Goal: Communication & Community: Share content

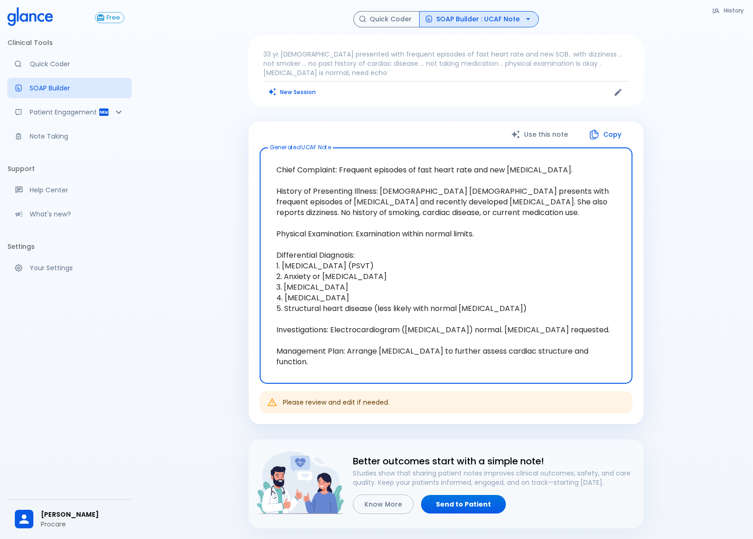
scroll to position [74, 0]
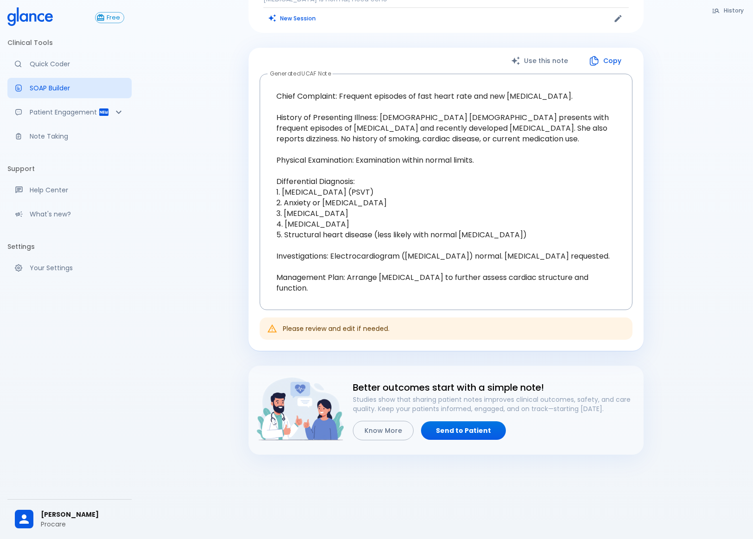
click at [654, 159] on div "History Quick Coder SOAP Builder : UCAF Note 33 yr [DEMOGRAPHIC_DATA] presented…" at bounding box center [445, 195] width 417 height 517
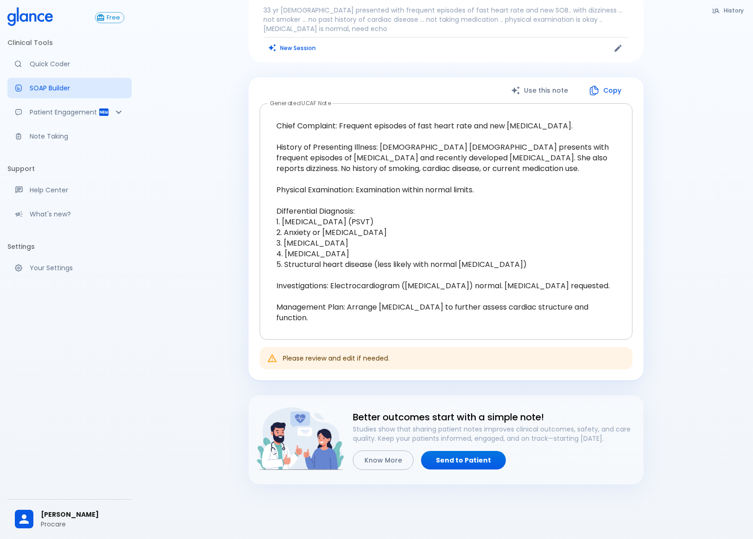
scroll to position [0, 0]
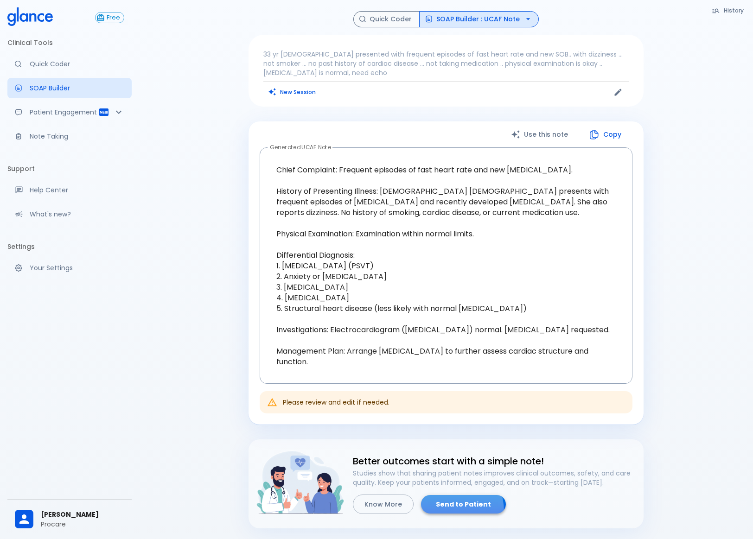
click at [442, 511] on link "Send to Patient" at bounding box center [463, 504] width 85 height 19
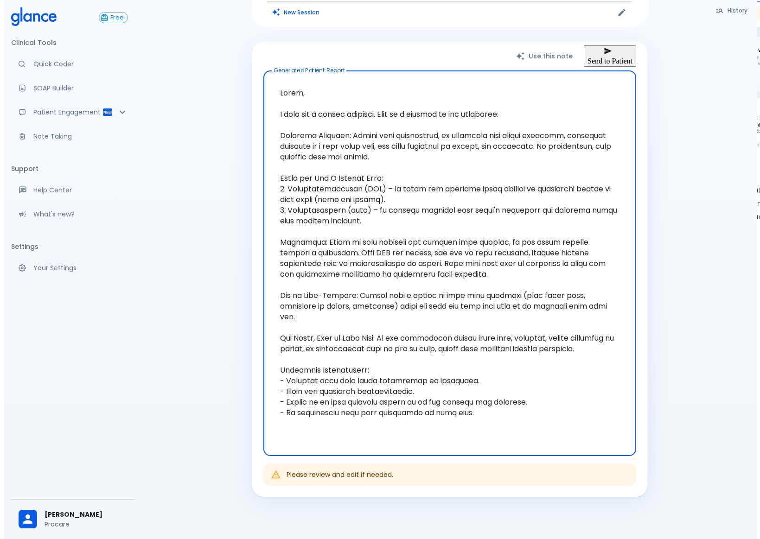
scroll to position [120, 0]
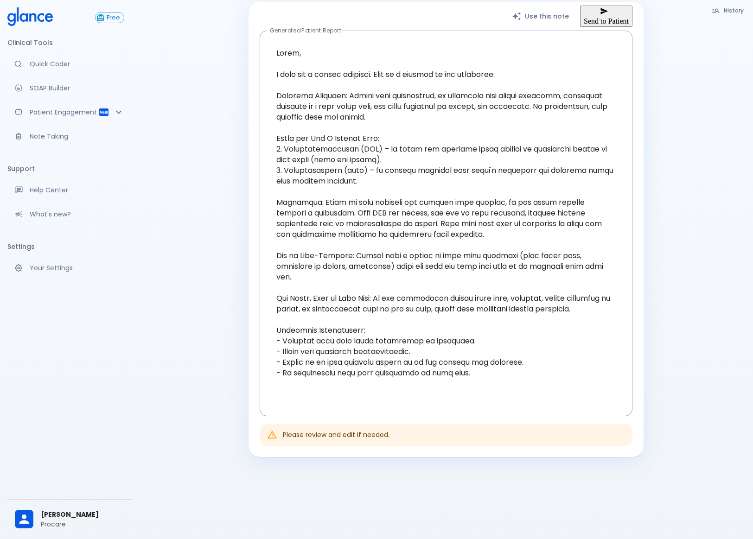
click at [596, 19] on button "Send to Patient" at bounding box center [606, 17] width 52 height 22
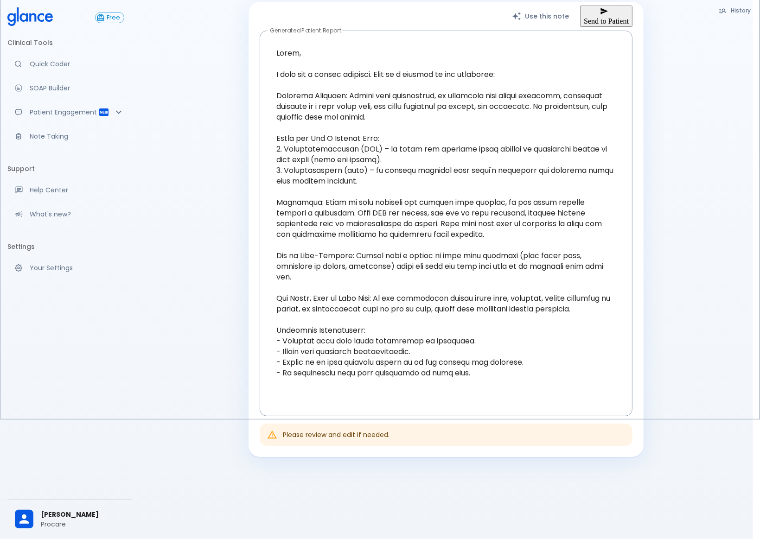
scroll to position [43, 0]
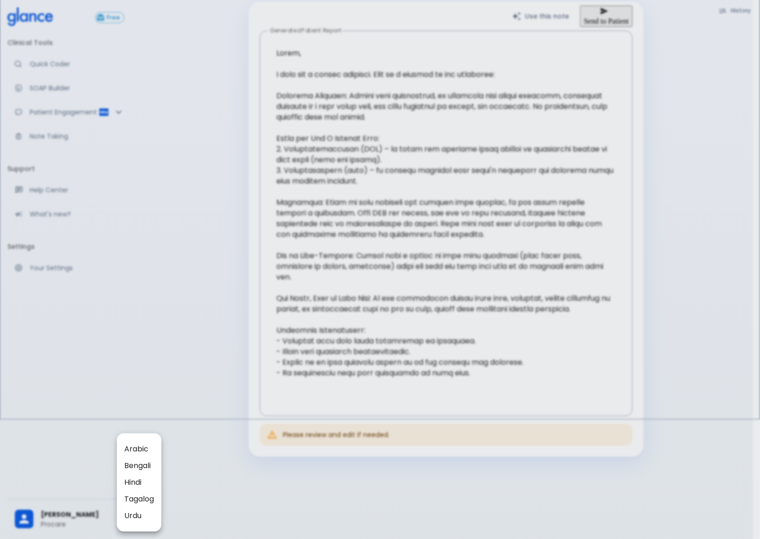
click at [139, 444] on span "Arabic" at bounding box center [139, 449] width 30 height 11
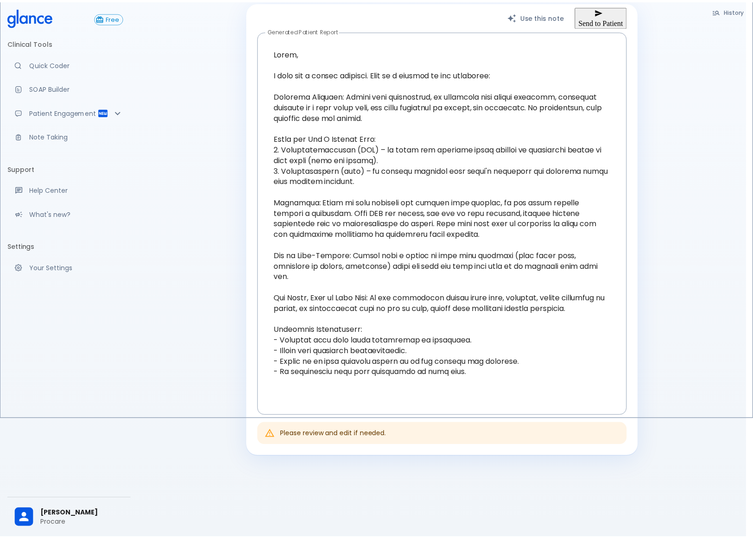
scroll to position [0, 0]
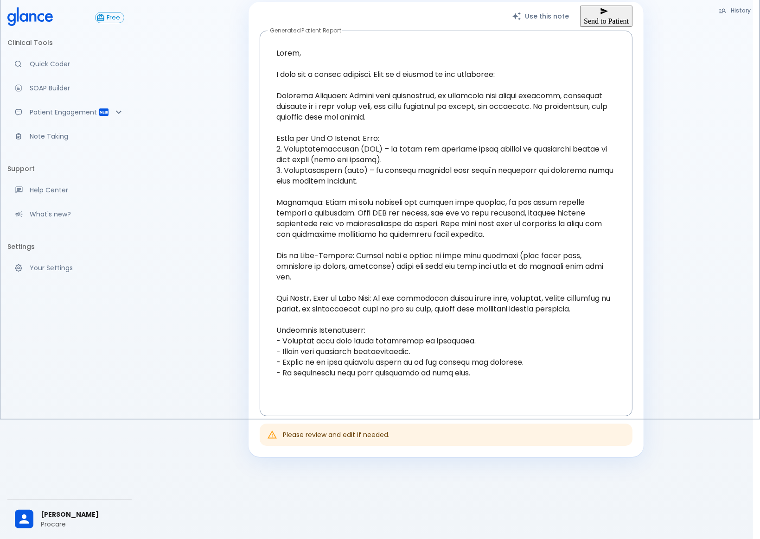
type input "m"
type input "h"
type textarea "Lorem, I dolo sit a consec adipisci. Elit se d eiusmod te inc utlaboree: Dolore…"
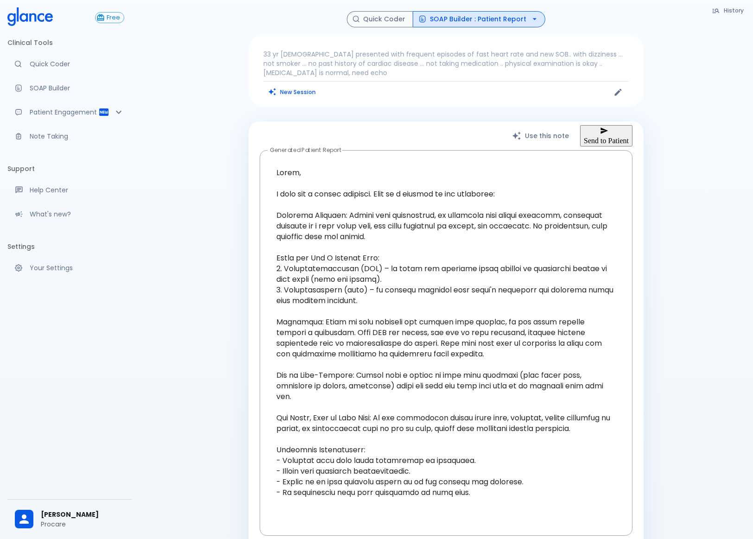
click at [319, 56] on p "33 yr [DEMOGRAPHIC_DATA] presented with frequent episodes of fast heart rate an…" at bounding box center [445, 64] width 365 height 28
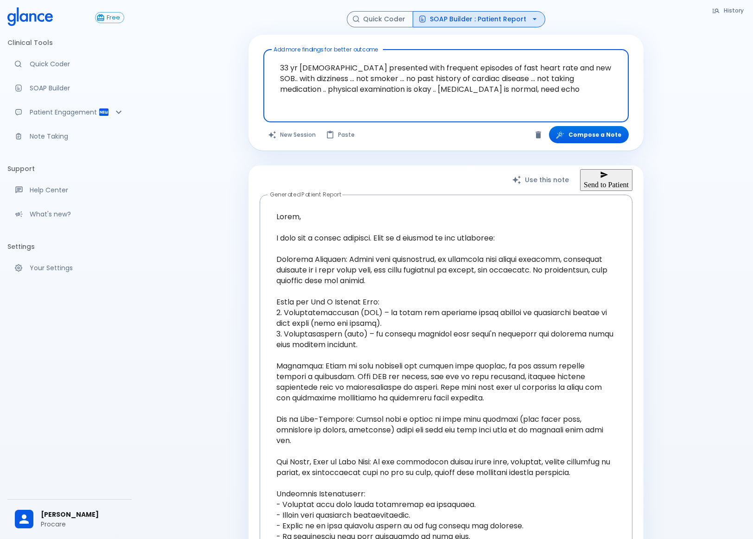
drag, startPoint x: 490, startPoint y: 90, endPoint x: 449, endPoint y: 91, distance: 40.8
click at [449, 91] on textarea "33 yr [DEMOGRAPHIC_DATA] presented with frequent episodes of fast heart rate an…" at bounding box center [446, 78] width 352 height 51
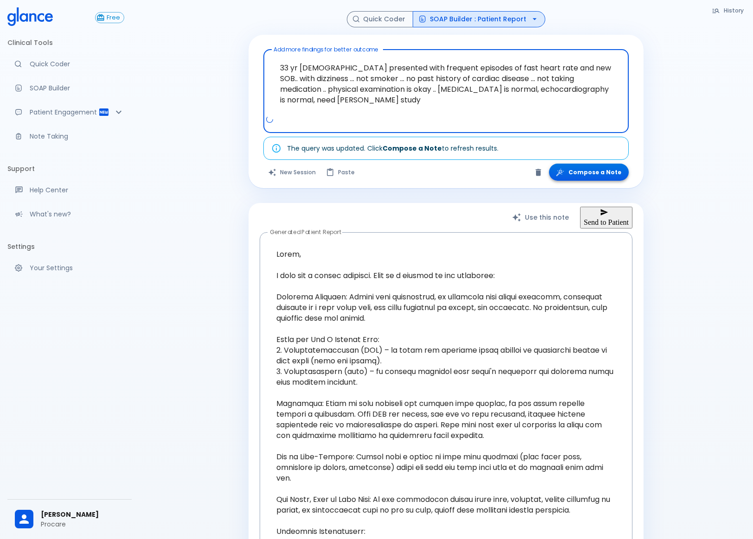
type textarea "33 yr [DEMOGRAPHIC_DATA] presented with frequent episodes of fast heart rate an…"
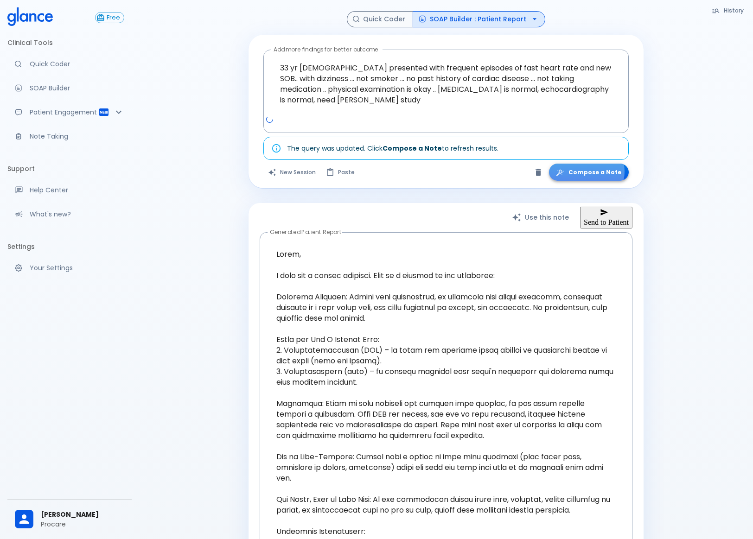
click at [586, 171] on button "Compose a Note" at bounding box center [589, 172] width 80 height 17
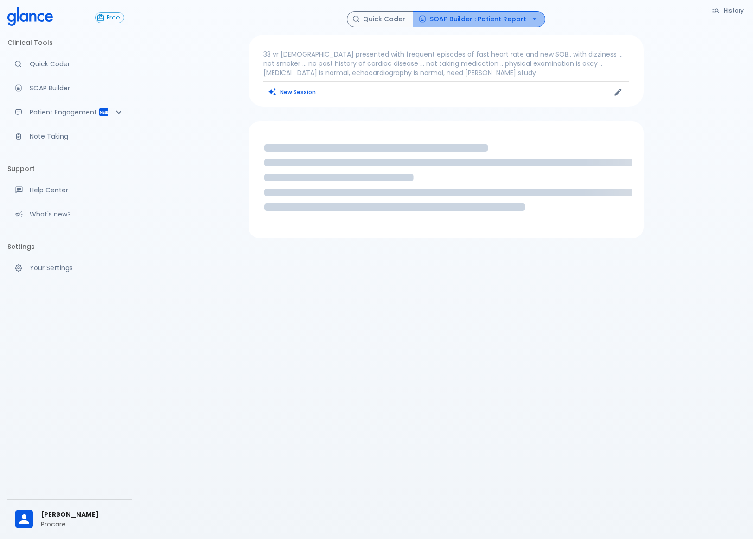
click at [487, 15] on button "SOAP Builder : Patient Report" at bounding box center [479, 19] width 133 height 16
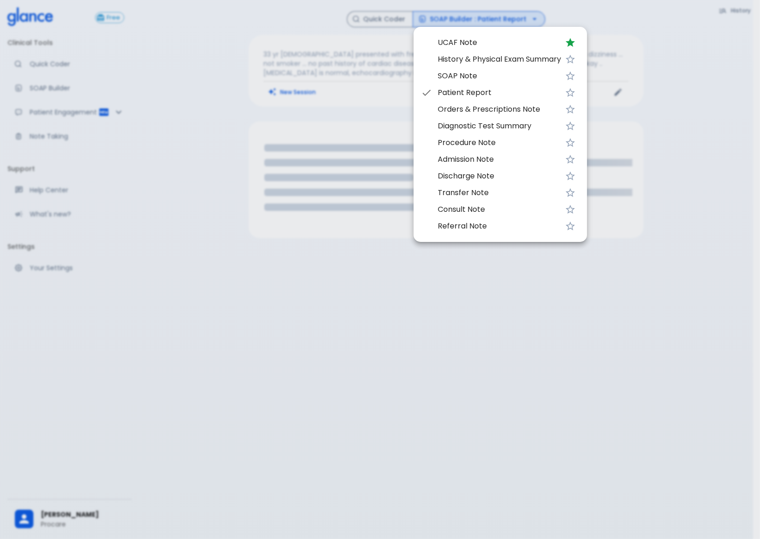
click at [483, 38] on span "UCAF Note" at bounding box center [499, 42] width 123 height 11
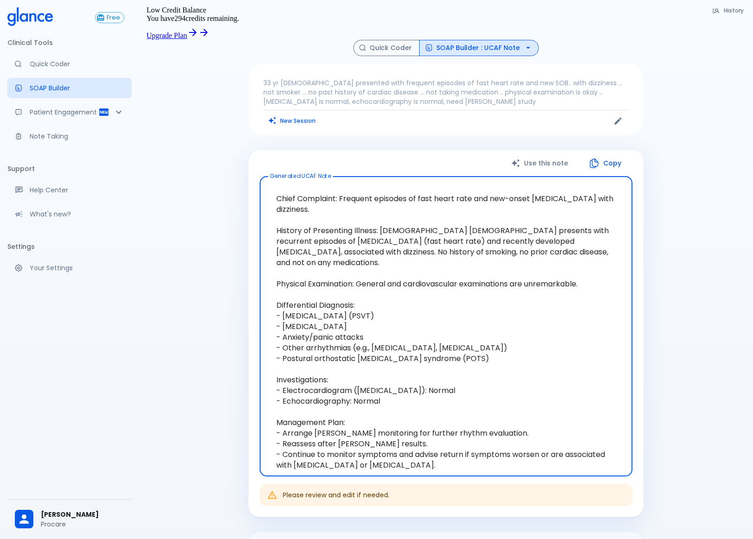
scroll to position [46, 0]
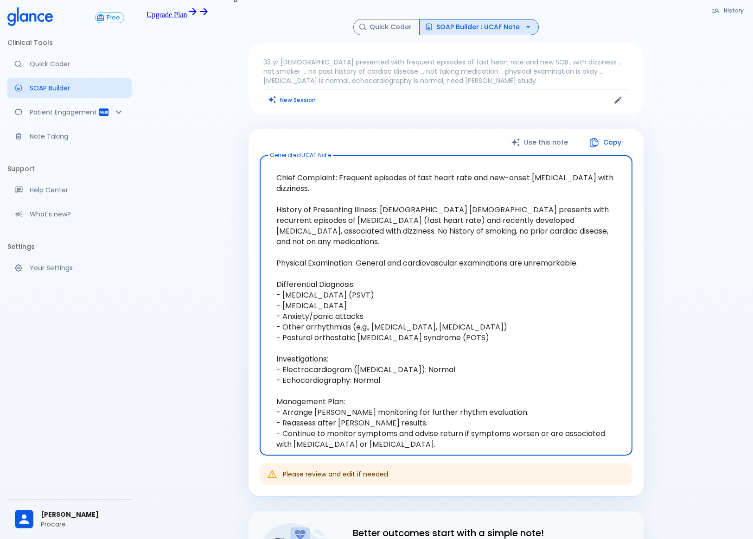
drag, startPoint x: 276, startPoint y: 162, endPoint x: 389, endPoint y: 400, distance: 263.1
click at [389, 400] on textarea "Chief Complaint: Frequent episodes of fast heart rate and new-onset [MEDICAL_DA…" at bounding box center [446, 305] width 360 height 285
click at [428, 433] on textarea "Chief Complaint: Frequent episodes of fast heart rate and new-onset [MEDICAL_DA…" at bounding box center [446, 305] width 360 height 285
drag, startPoint x: 394, startPoint y: 424, endPoint x: 257, endPoint y: 411, distance: 137.4
click at [257, 411] on div "Use this note Copy Generated UCAF Note x Generated UCAF Note Please review and …" at bounding box center [445, 313] width 395 height 368
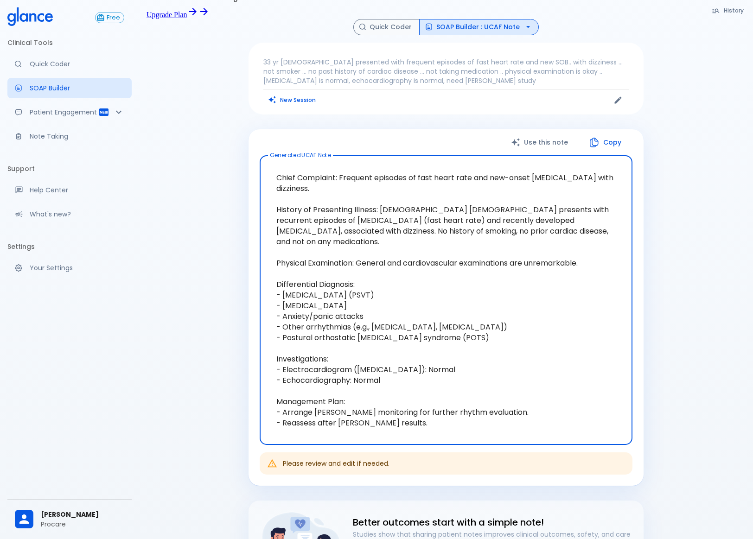
type textarea "Chief Complaint: Frequent episodes of fast heart rate and new-onset [MEDICAL_DA…"
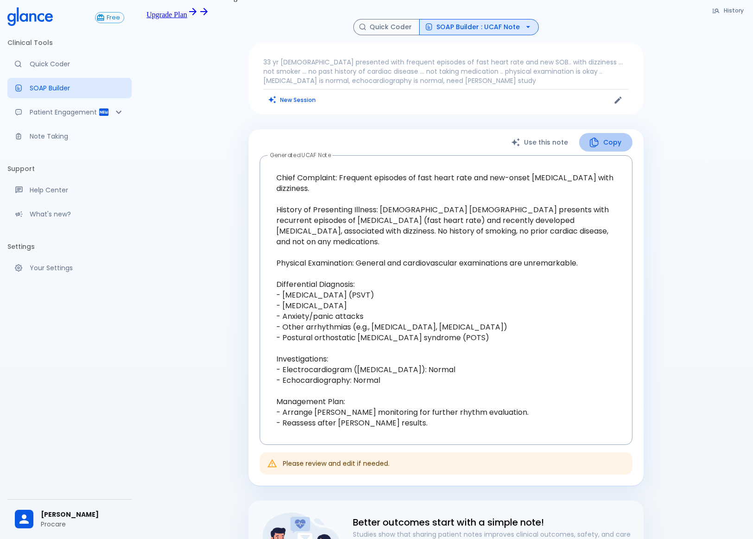
click at [599, 137] on icon "button" at bounding box center [593, 142] width 11 height 11
